Goal: Task Accomplishment & Management: Manage account settings

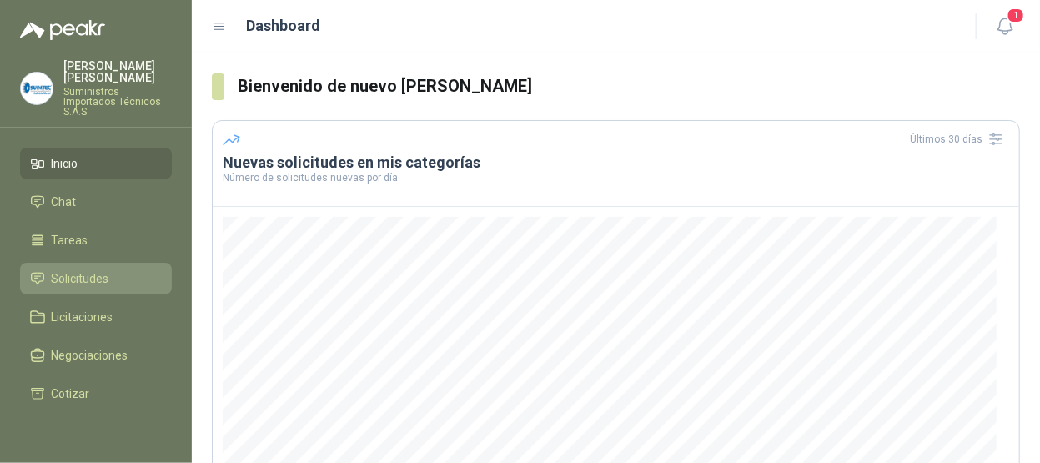
click at [72, 269] on span "Solicitudes" at bounding box center [81, 278] width 58 height 18
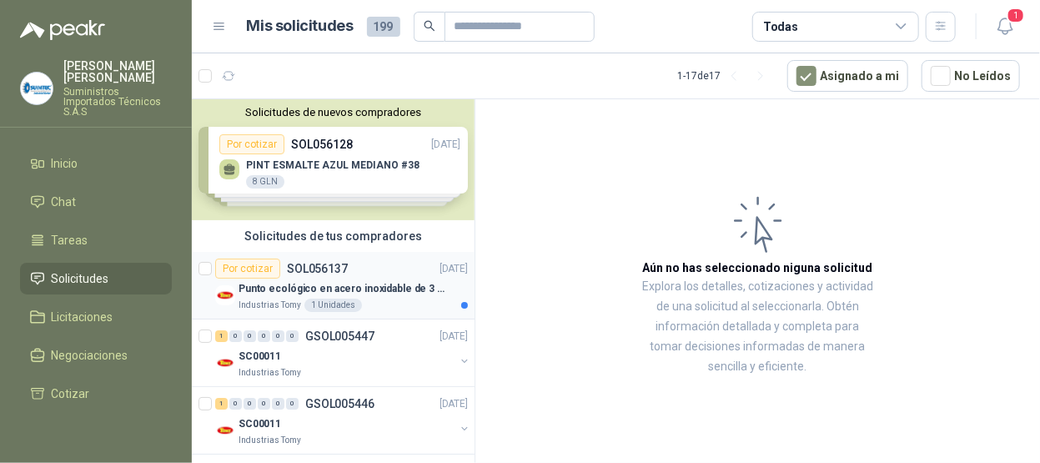
click at [334, 279] on div "Punto ecológico en acero inoxidable de 3 puestos, con capacidad para 121L cada …" at bounding box center [353, 289] width 229 height 20
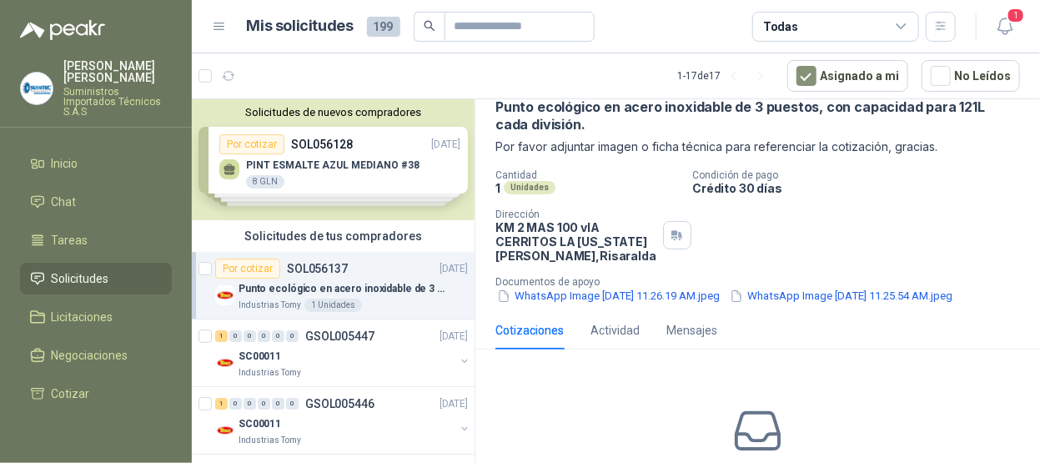
scroll to position [167, 0]
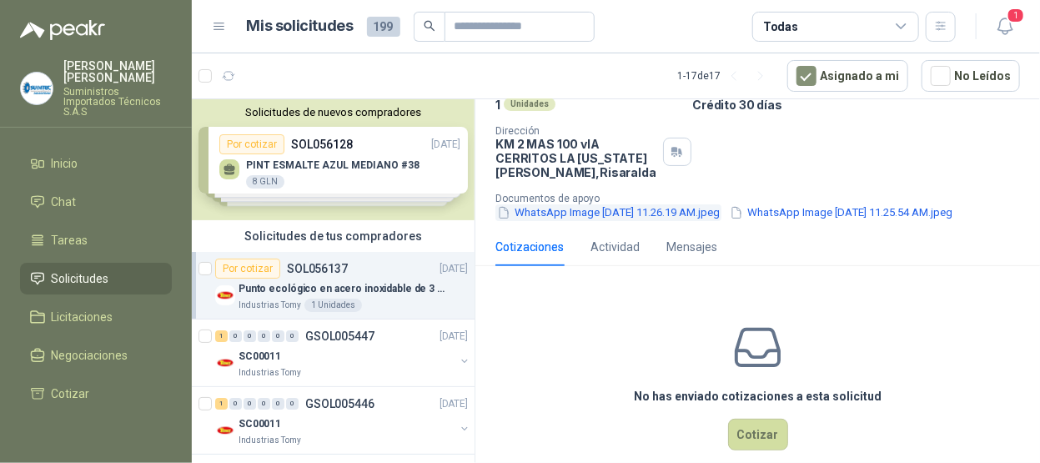
click at [617, 211] on button "WhatsApp Image [DATE] 11.26.19 AM.jpeg" at bounding box center [608, 213] width 226 height 18
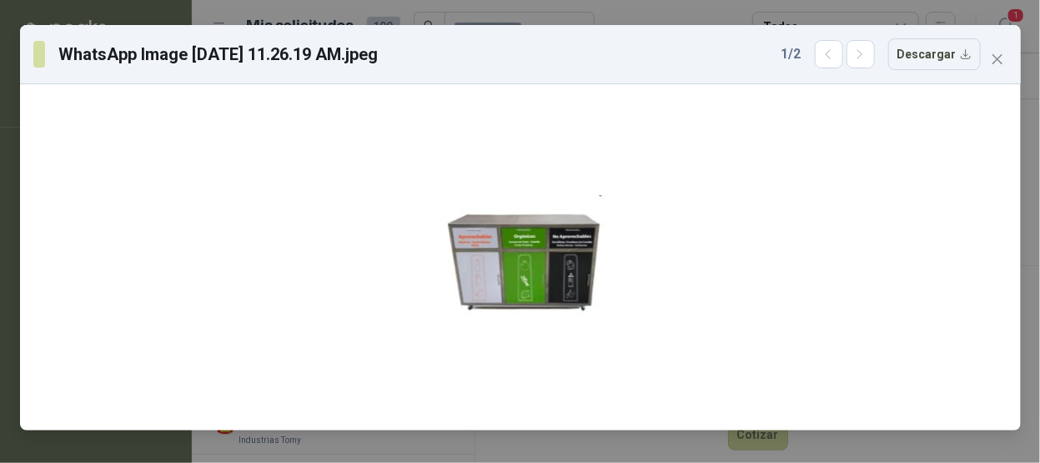
drag, startPoint x: 997, startPoint y: 53, endPoint x: 983, endPoint y: 56, distance: 14.4
click at [997, 54] on icon "close" at bounding box center [997, 59] width 13 height 13
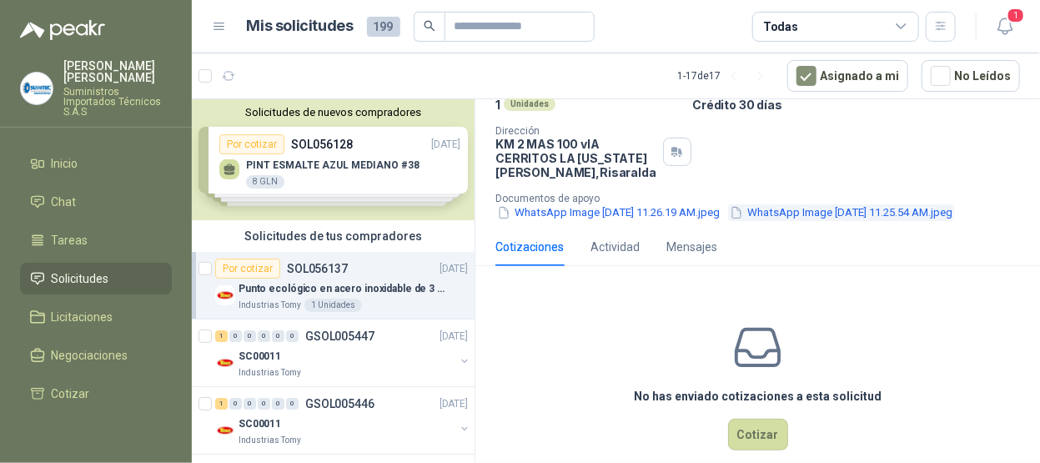
click at [728, 222] on button "WhatsApp Image [DATE] 11.25.54 AM.jpeg" at bounding box center [841, 213] width 226 height 18
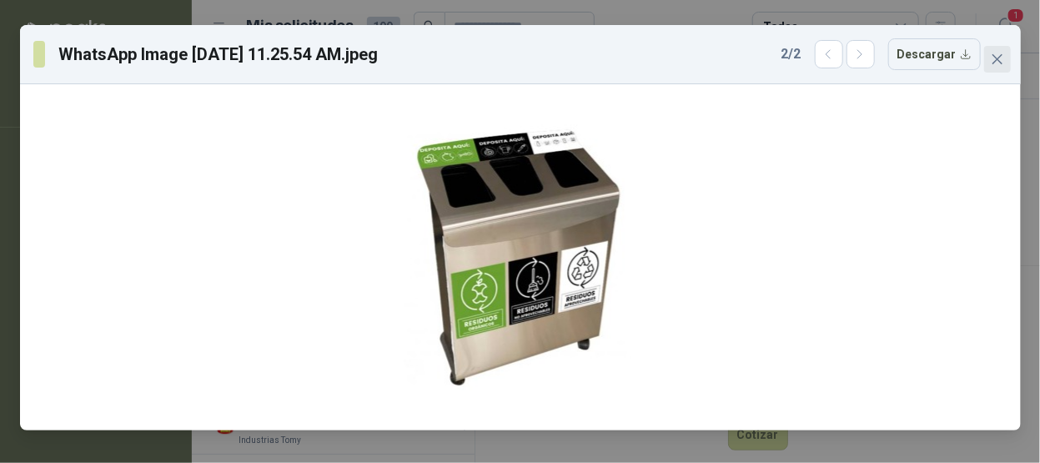
click at [999, 58] on icon "close" at bounding box center [997, 59] width 13 height 13
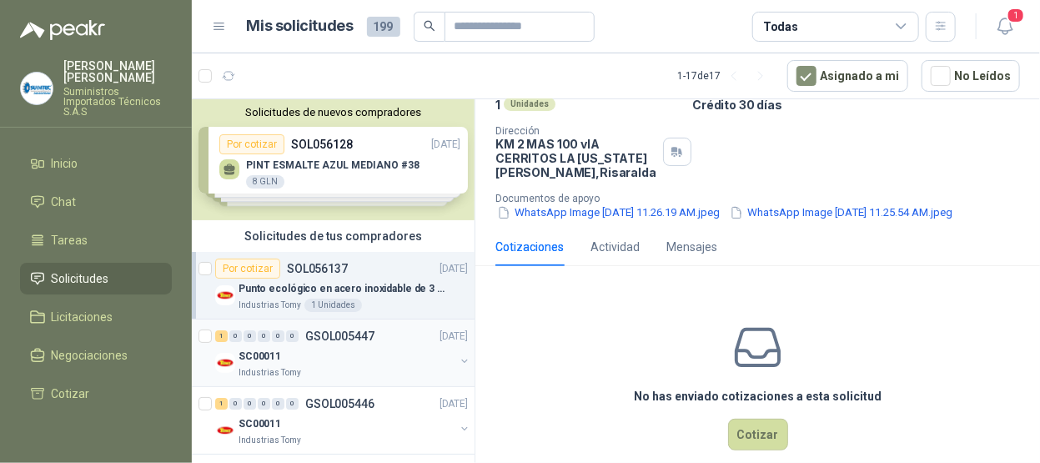
scroll to position [83, 0]
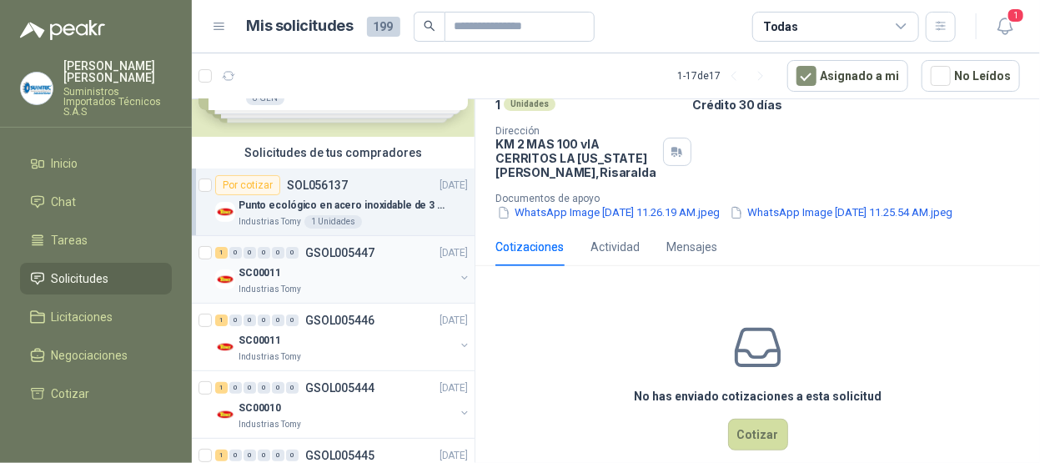
click at [310, 259] on div "1 0 0 0 0 0 GSOL005447 [DATE]" at bounding box center [343, 253] width 256 height 20
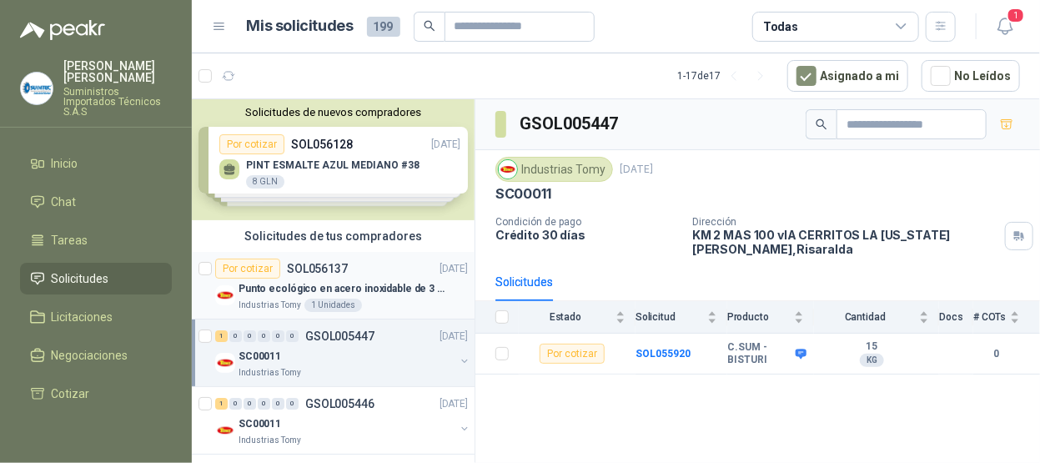
click at [384, 260] on div "Por cotizar SOL056137 [DATE]" at bounding box center [341, 269] width 253 height 20
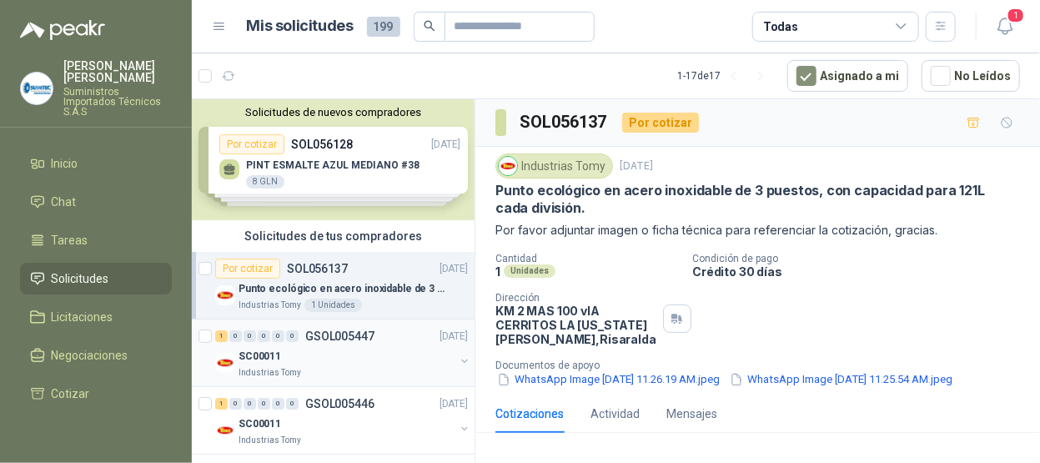
click at [395, 333] on div "1 0 0 0 0 0 GSOL005447 [DATE]" at bounding box center [343, 336] width 256 height 20
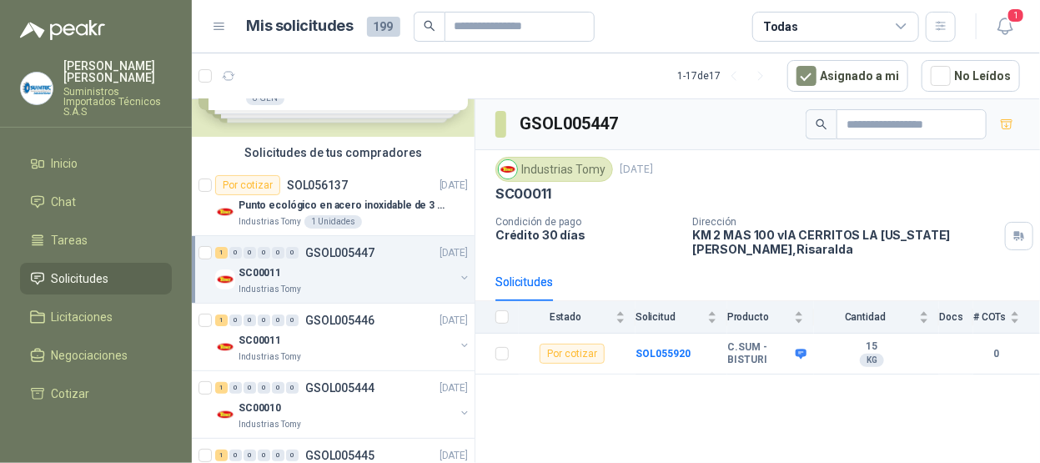
scroll to position [167, 0]
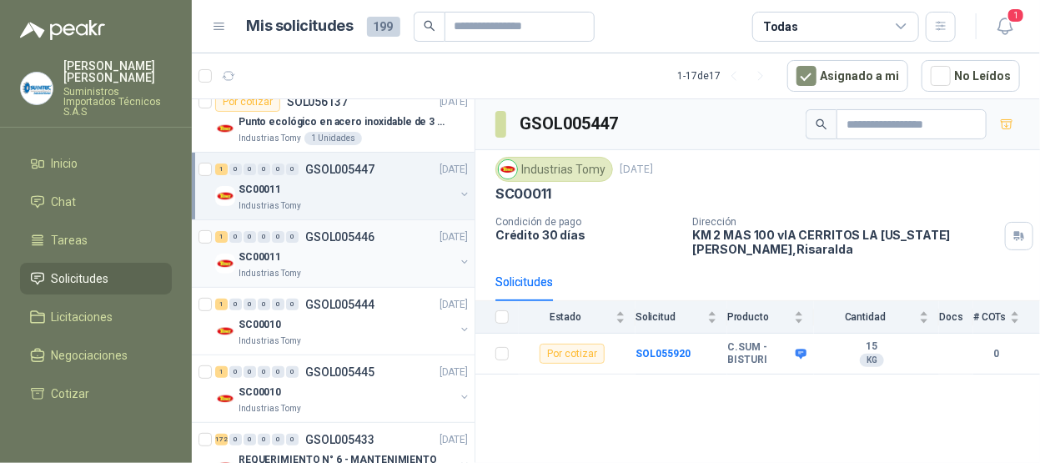
click at [407, 261] on div "SC00011" at bounding box center [347, 257] width 216 height 20
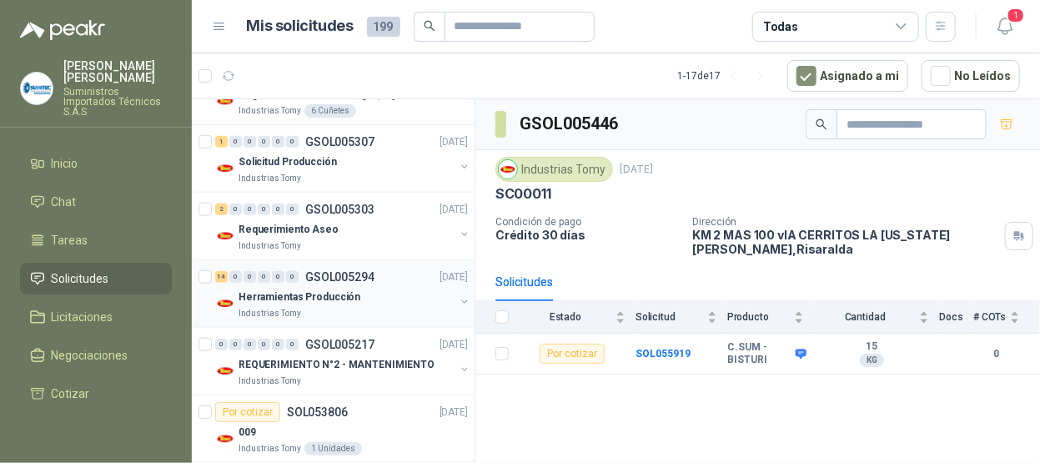
scroll to position [917, 0]
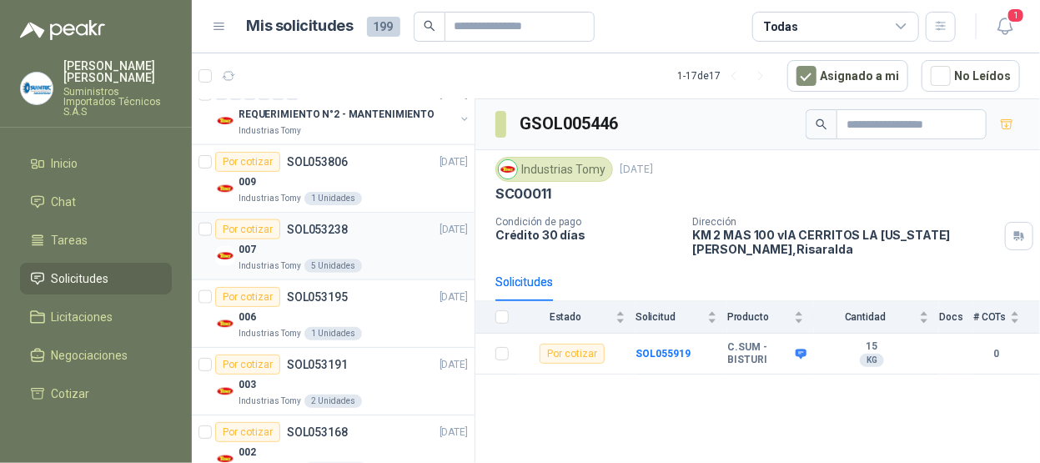
click at [353, 269] on article "Por cotizar SOL053238 [DATE] 007 Industrias Tomy 5 Unidades" at bounding box center [333, 247] width 283 height 68
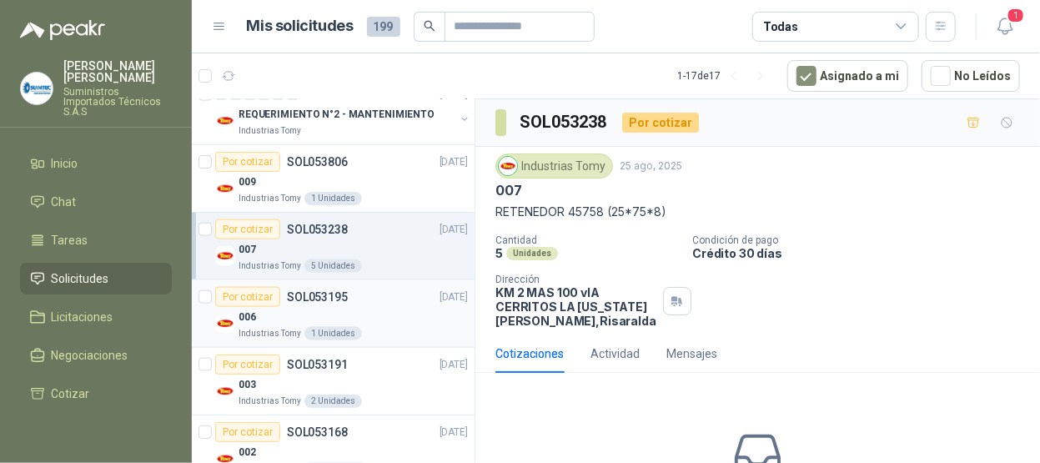
click at [406, 289] on div "Por cotizar SOL053195 [DATE]" at bounding box center [341, 297] width 253 height 20
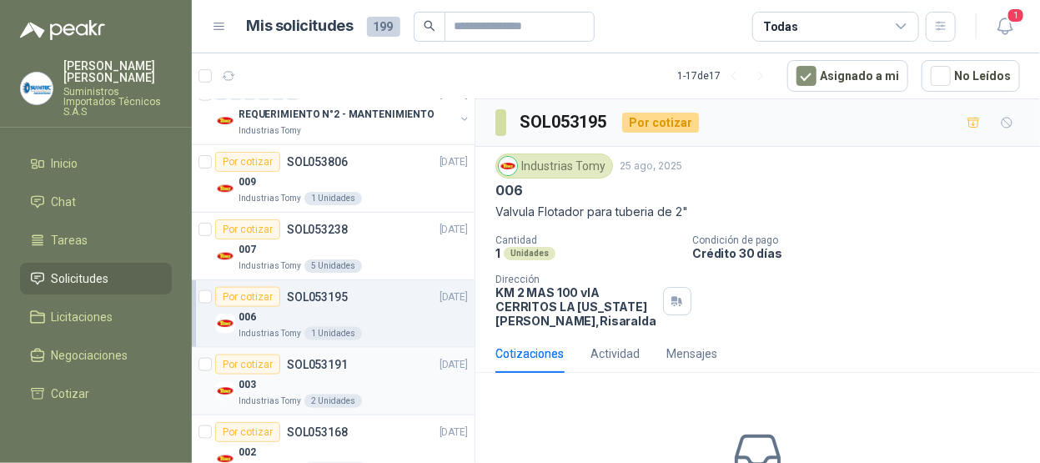
click at [381, 374] on div "003" at bounding box center [353, 384] width 229 height 20
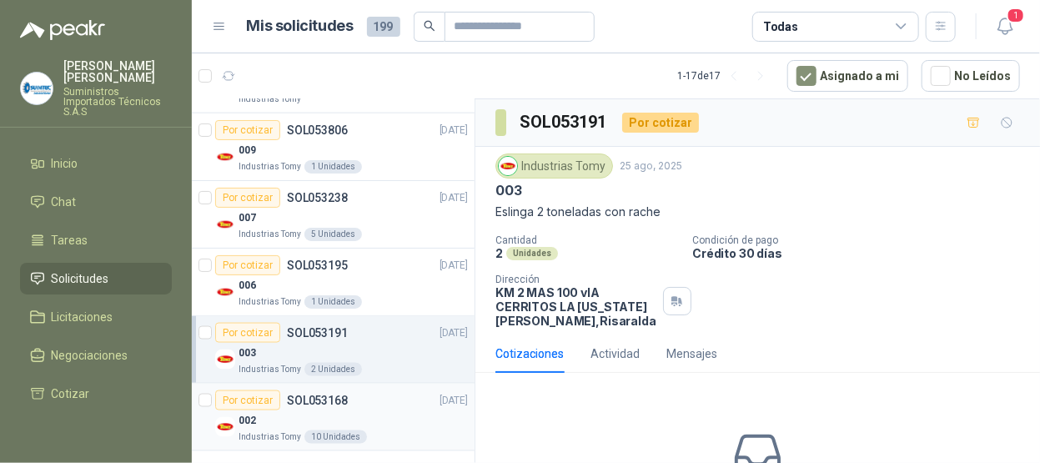
click at [379, 411] on div "002" at bounding box center [353, 420] width 229 height 20
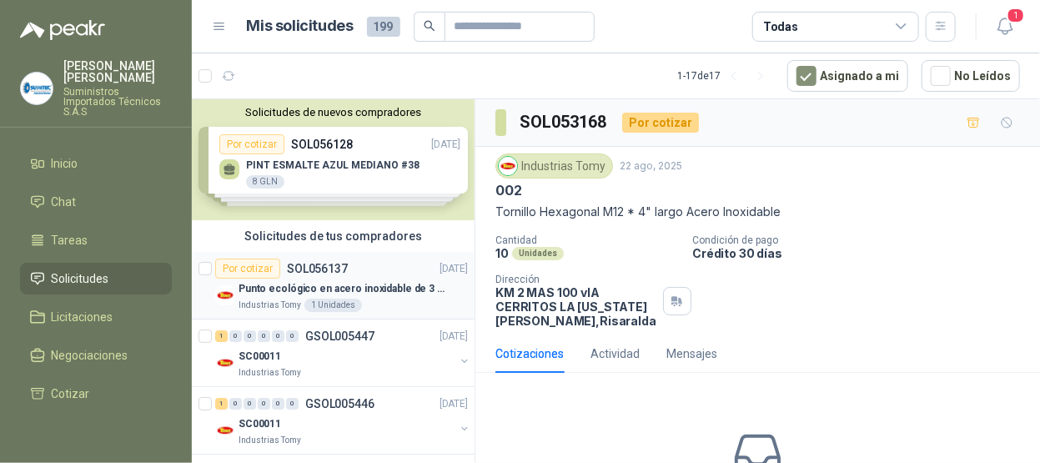
scroll to position [83, 0]
